Goal: Navigation & Orientation: Find specific page/section

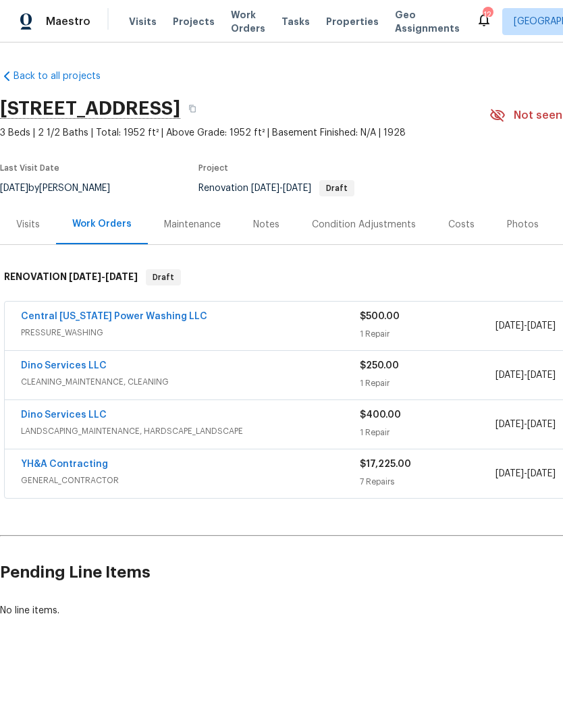
click at [275, 227] on div "Notes" at bounding box center [266, 224] width 26 height 13
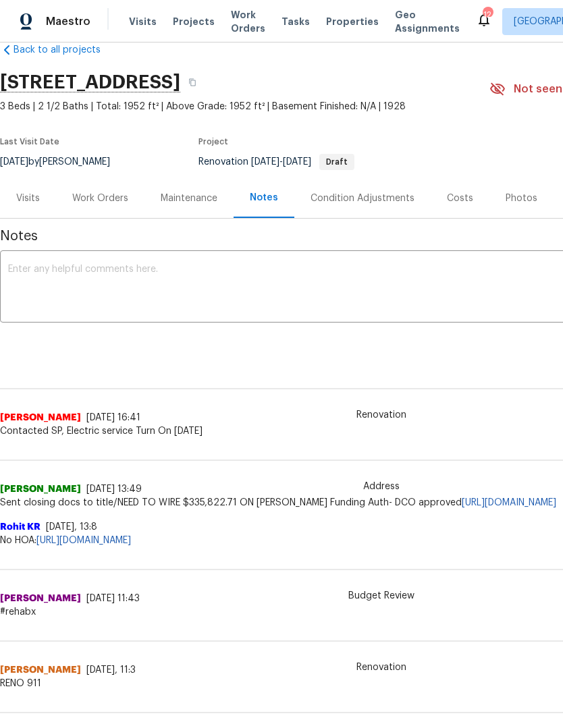
scroll to position [26, 0]
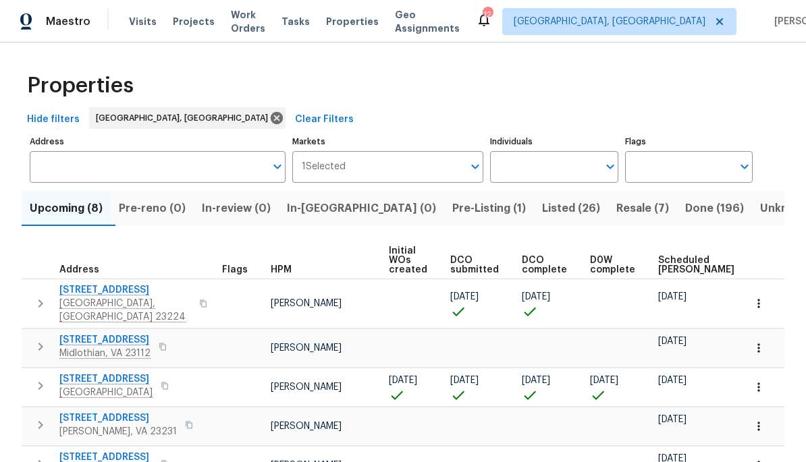
click at [444, 199] on button "Pre-Listing (1)" at bounding box center [489, 208] width 90 height 35
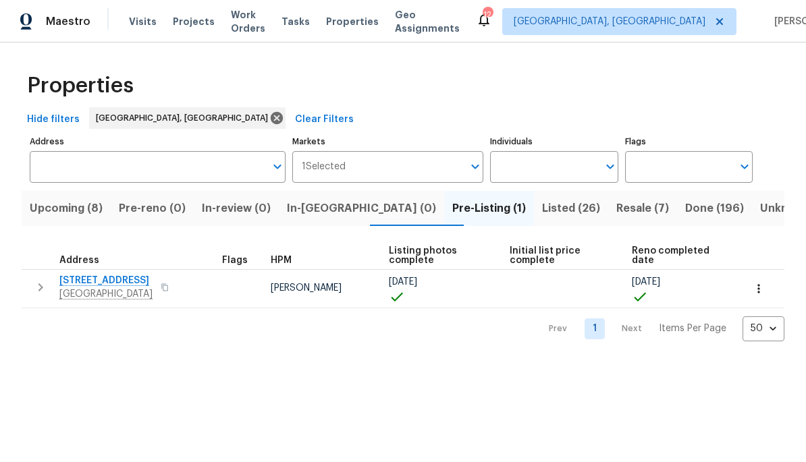
click at [562, 217] on span "Resale (7)" at bounding box center [642, 208] width 53 height 19
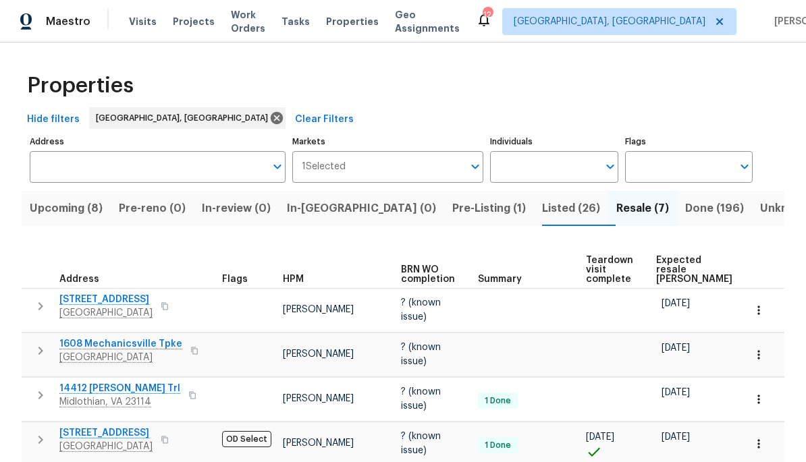
click at [70, 213] on span "Upcoming (8)" at bounding box center [66, 208] width 73 height 19
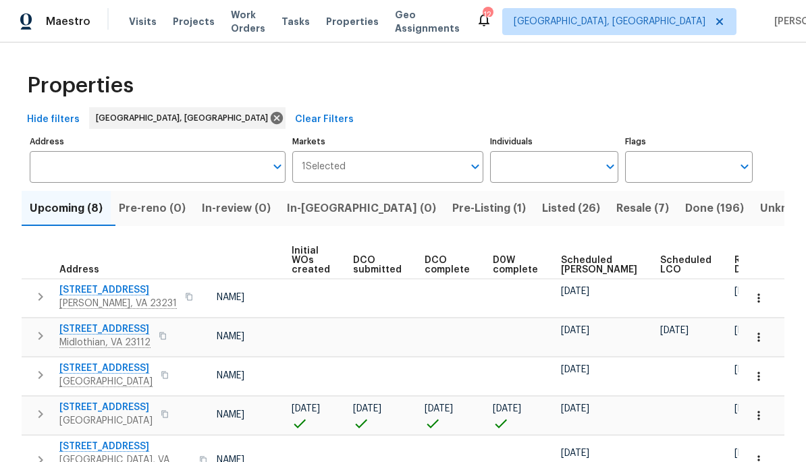
scroll to position [0, 97]
click at [562, 265] on span "Ready Date" at bounding box center [750, 265] width 30 height 19
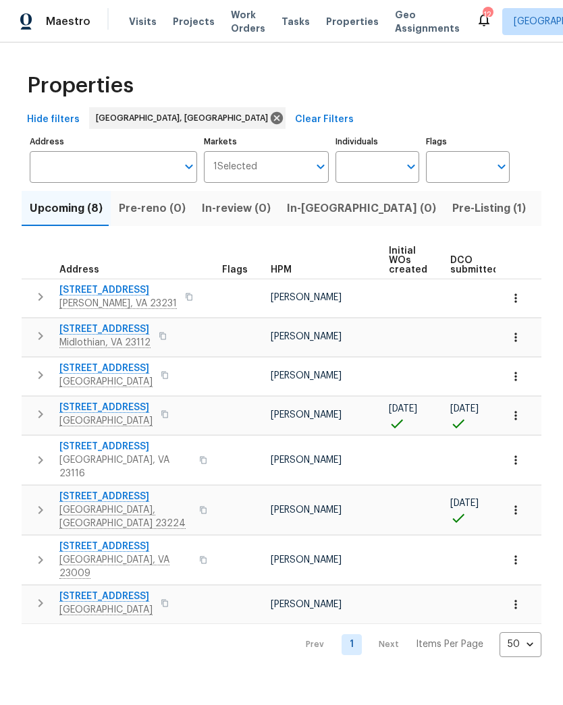
click at [238, 26] on span "Work Orders" at bounding box center [248, 21] width 34 height 27
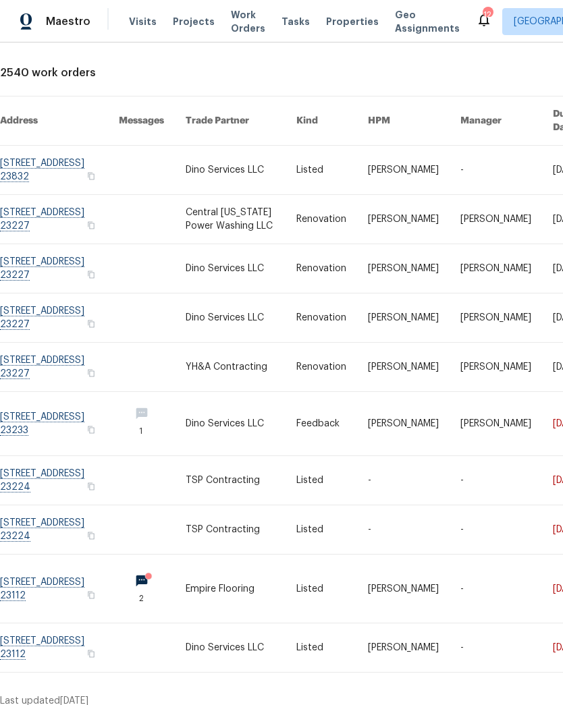
scroll to position [63, 0]
